Goal: Go to known website: Access a specific website the user already knows

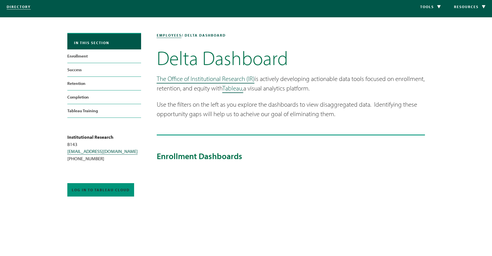
scroll to position [27, 0]
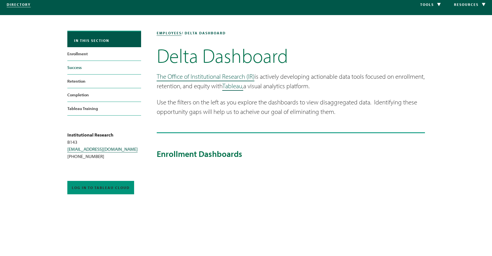
click at [76, 68] on link "Success" at bounding box center [104, 67] width 74 height 13
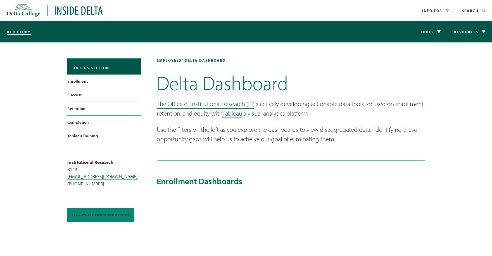
click at [110, 216] on span "Log in to Tableau Cloud" at bounding box center [101, 215] width 58 height 4
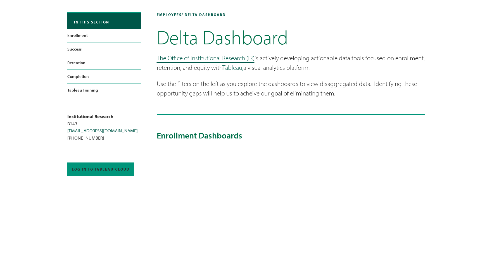
scroll to position [42, 0]
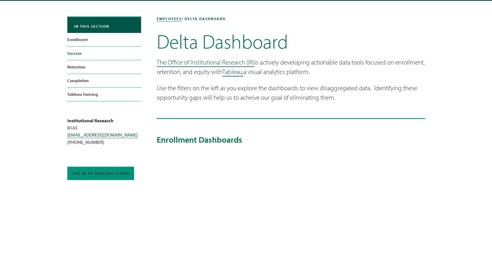
click at [84, 54] on link "Success" at bounding box center [104, 53] width 74 height 13
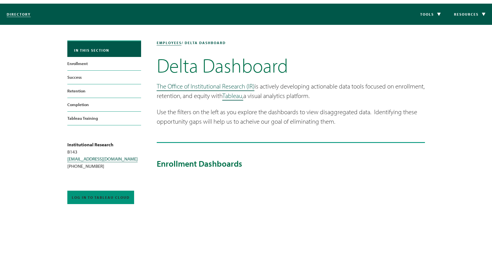
scroll to position [4, 0]
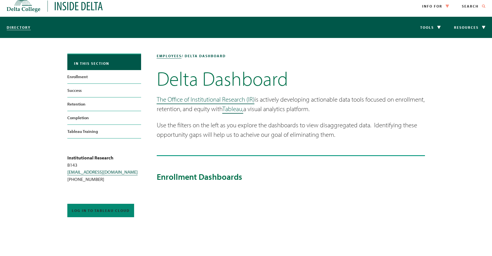
click at [110, 212] on span "Log in to Tableau Cloud" at bounding box center [101, 211] width 58 height 4
